Goal: Entertainment & Leisure: Consume media (video, audio)

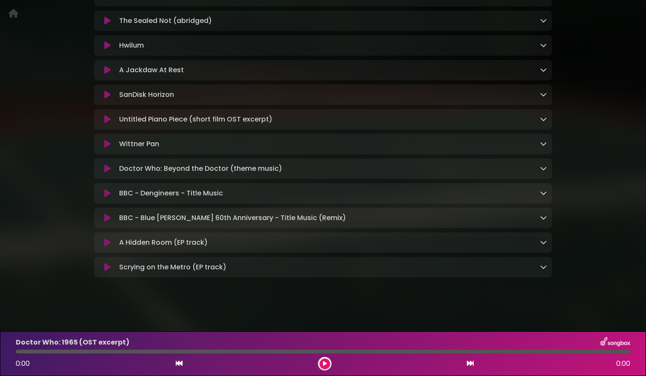
scroll to position [368, 0]
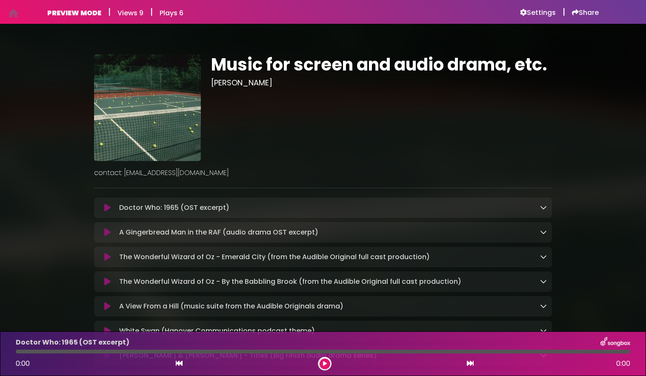
click at [108, 208] on icon at bounding box center [107, 208] width 6 height 9
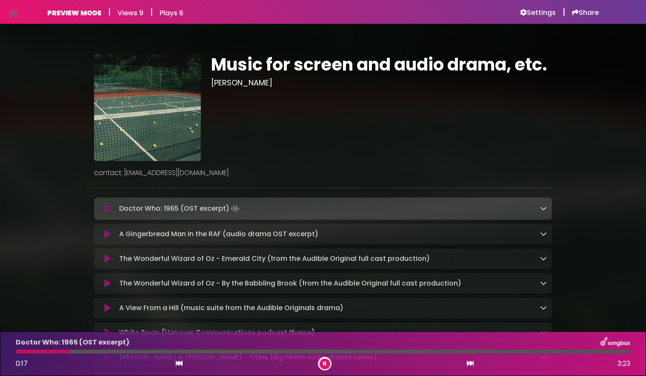
click at [158, 351] on div at bounding box center [323, 352] width 614 height 4
click at [215, 352] on div at bounding box center [323, 352] width 614 height 4
click at [457, 354] on div "Doctor Who: 1965 (OST excerpt) 1:11 3:23" at bounding box center [323, 354] width 625 height 34
click at [458, 351] on div at bounding box center [323, 352] width 614 height 4
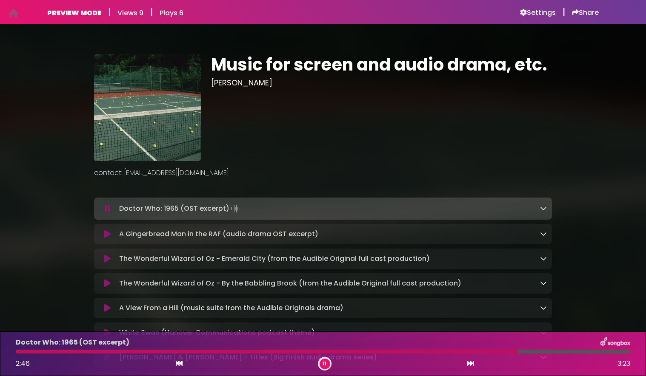
click at [107, 234] on icon at bounding box center [107, 234] width 6 height 9
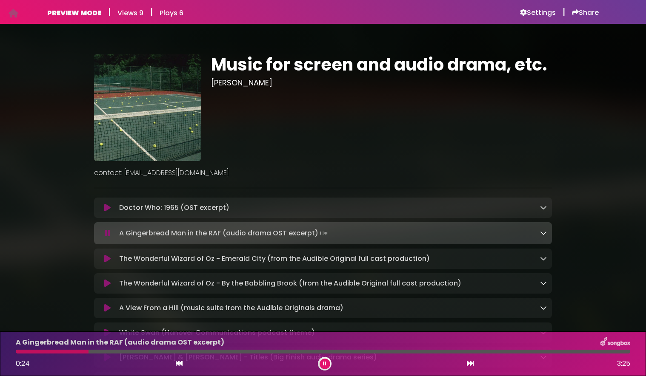
click at [108, 258] on icon at bounding box center [107, 259] width 6 height 9
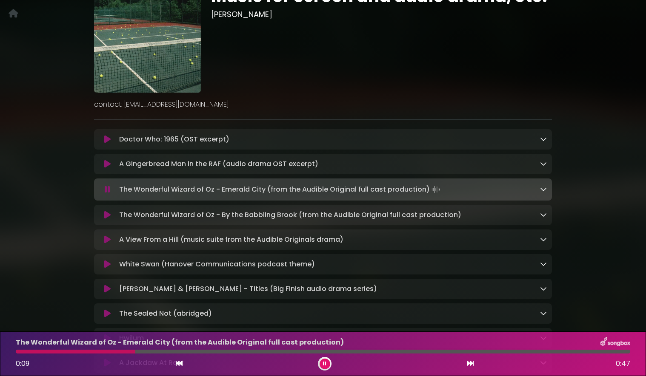
scroll to position [69, 0]
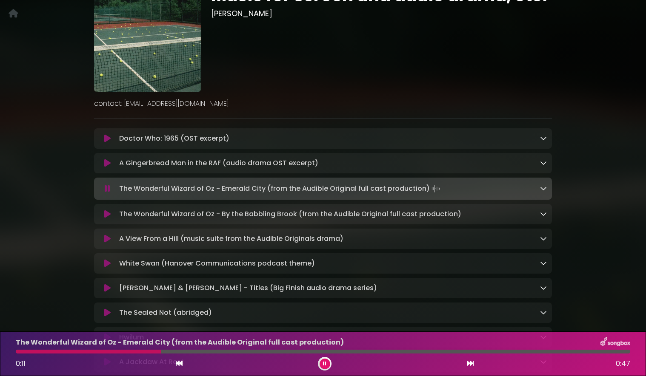
click at [106, 217] on icon at bounding box center [107, 214] width 6 height 9
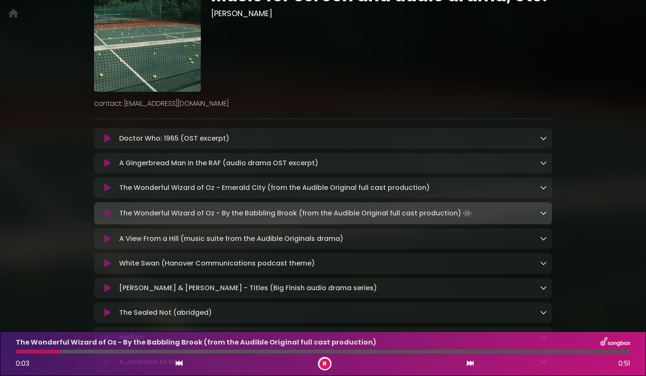
click at [107, 240] on icon at bounding box center [107, 239] width 6 height 9
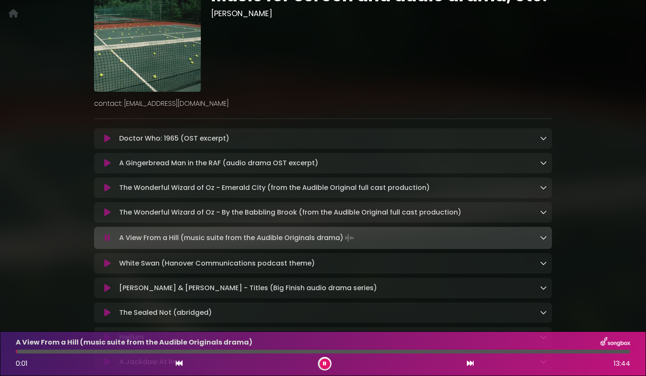
click at [87, 350] on div at bounding box center [323, 352] width 614 height 4
click at [88, 353] on div at bounding box center [323, 352] width 614 height 4
click at [107, 266] on icon at bounding box center [107, 264] width 6 height 9
click at [106, 266] on icon at bounding box center [107, 264] width 6 height 9
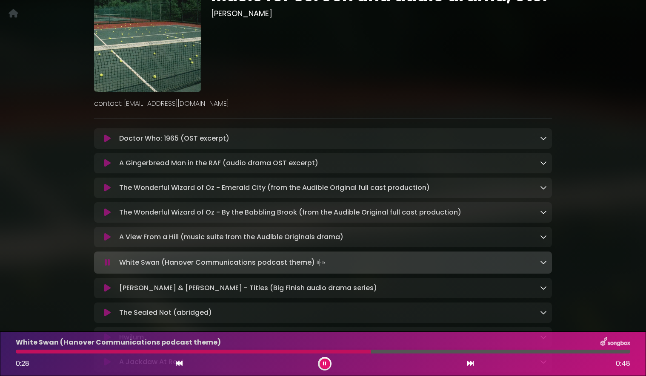
click at [108, 291] on icon at bounding box center [107, 288] width 6 height 9
click at [108, 290] on icon at bounding box center [107, 288] width 6 height 9
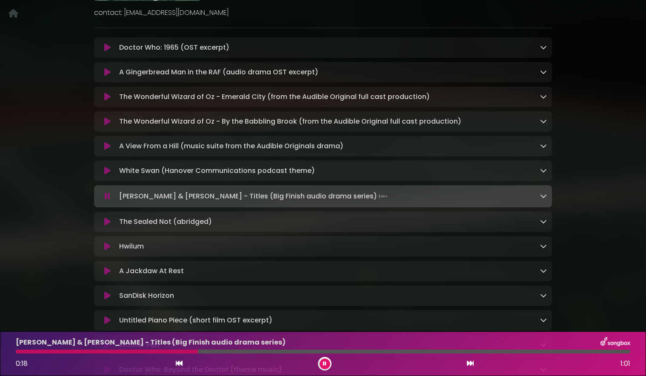
scroll to position [161, 0]
click at [105, 224] on icon at bounding box center [107, 221] width 6 height 9
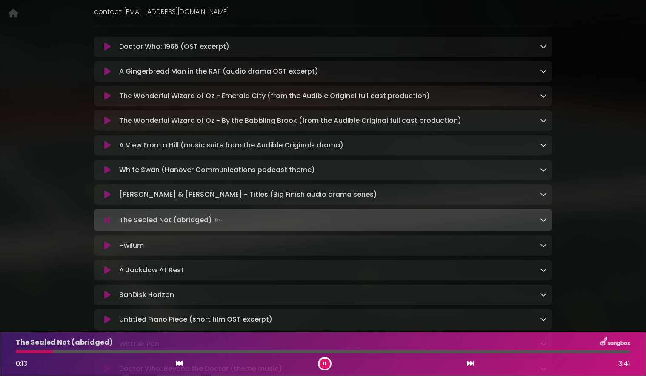
click at [168, 352] on div at bounding box center [323, 352] width 614 height 4
click at [222, 353] on div at bounding box center [323, 352] width 614 height 4
click at [106, 248] on icon at bounding box center [107, 246] width 6 height 9
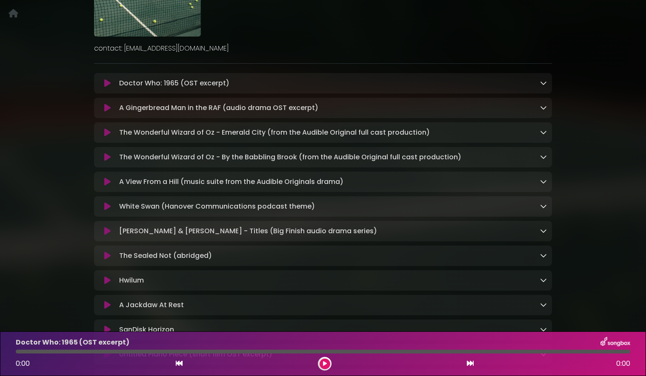
scroll to position [154, 0]
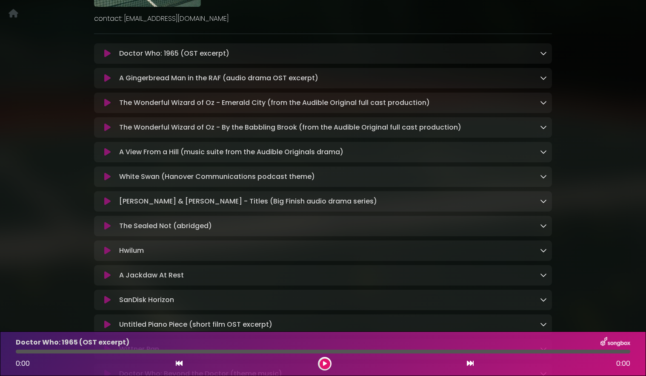
click at [107, 54] on icon at bounding box center [107, 53] width 6 height 9
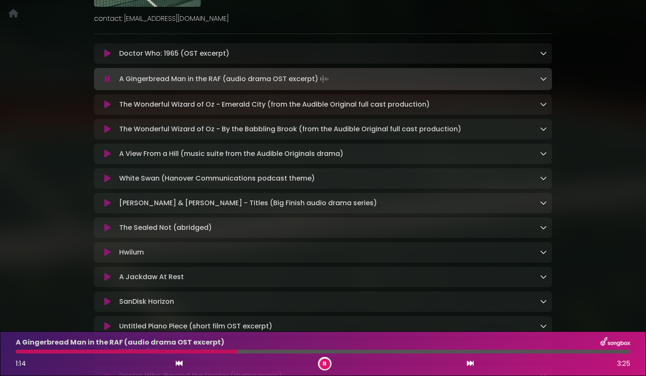
click at [504, 353] on div at bounding box center [323, 352] width 614 height 4
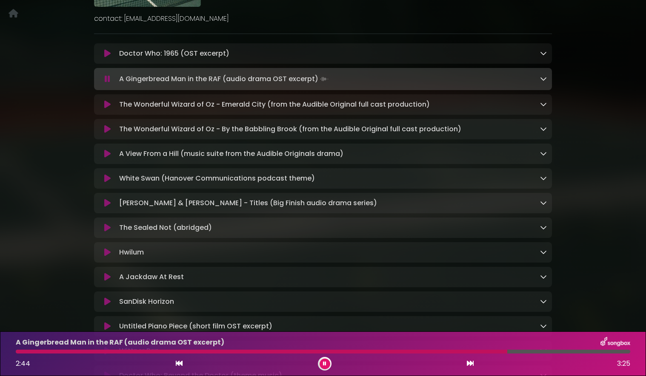
click at [539, 354] on div "A Gingerbread Man in the RAF (audio drama OST excerpt) 2:44 3:25" at bounding box center [323, 354] width 625 height 34
click at [580, 353] on div at bounding box center [323, 352] width 614 height 4
click at [604, 352] on div at bounding box center [323, 352] width 614 height 4
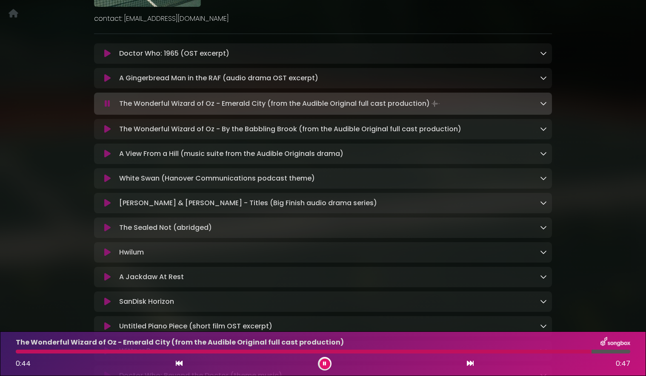
click at [108, 80] on icon at bounding box center [107, 78] width 6 height 9
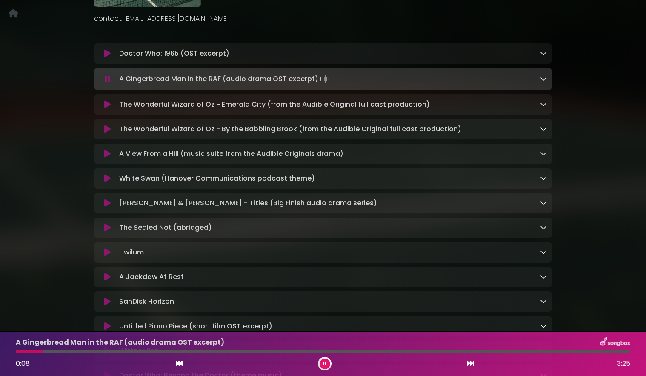
click at [77, 353] on div at bounding box center [323, 352] width 614 height 4
click at [140, 350] on div "A Gingerbread Man in the RAF (audio drama OST excerpt) 0:22 3:25" at bounding box center [323, 354] width 625 height 34
click at [152, 352] on div at bounding box center [323, 352] width 614 height 4
click at [209, 352] on div at bounding box center [323, 352] width 614 height 4
click at [106, 105] on icon at bounding box center [107, 104] width 6 height 9
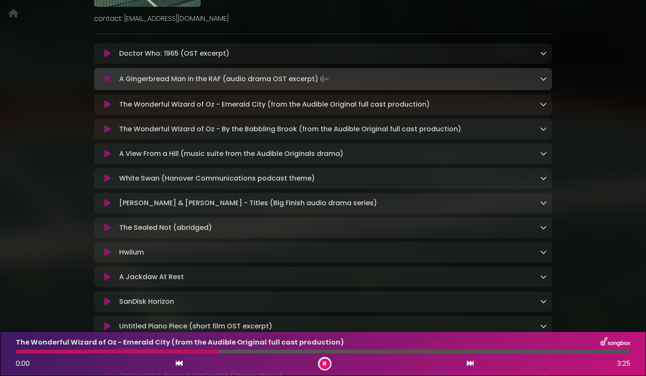
click at [107, 105] on icon at bounding box center [107, 104] width 6 height 9
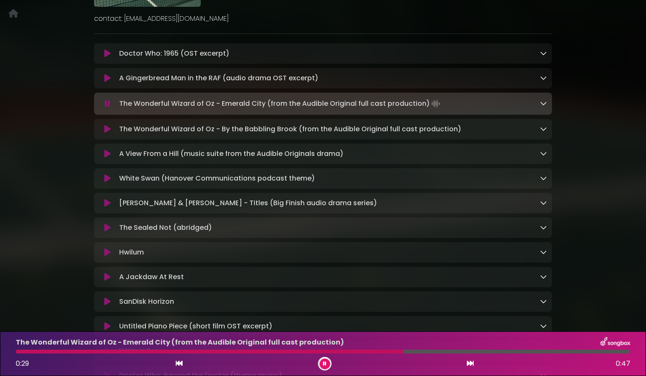
click at [107, 54] on icon at bounding box center [107, 53] width 6 height 9
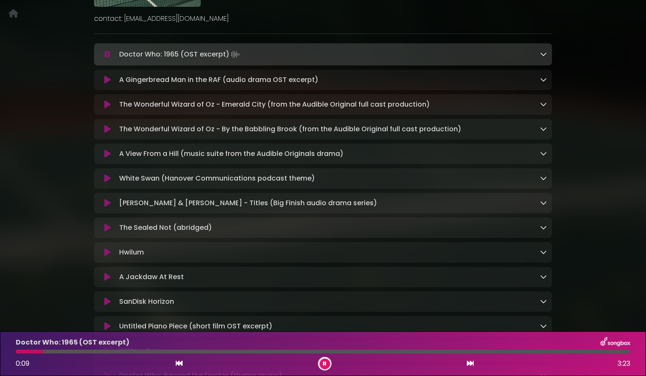
click at [327, 367] on button at bounding box center [324, 364] width 11 height 11
